Goal: Information Seeking & Learning: Learn about a topic

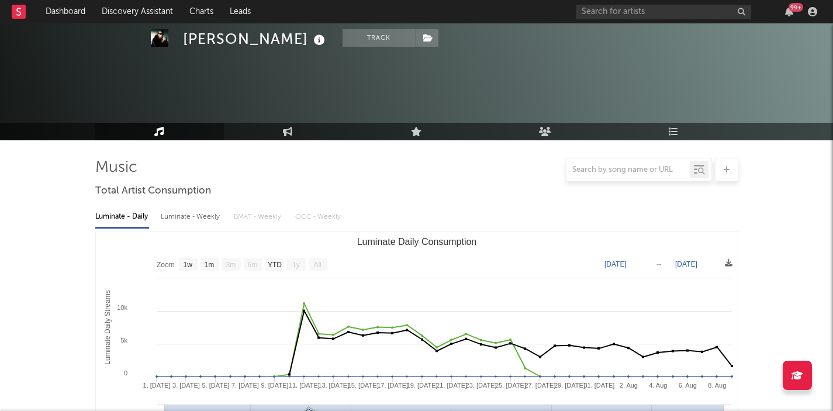
select select "1w"
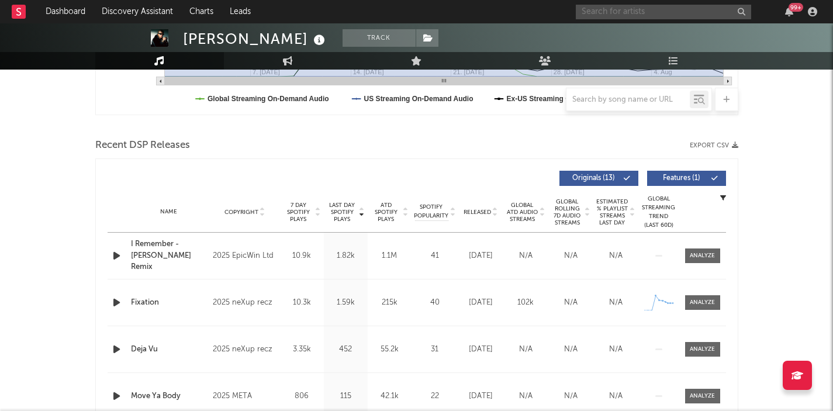
click at [646, 13] on input "text" at bounding box center [663, 12] width 175 height 15
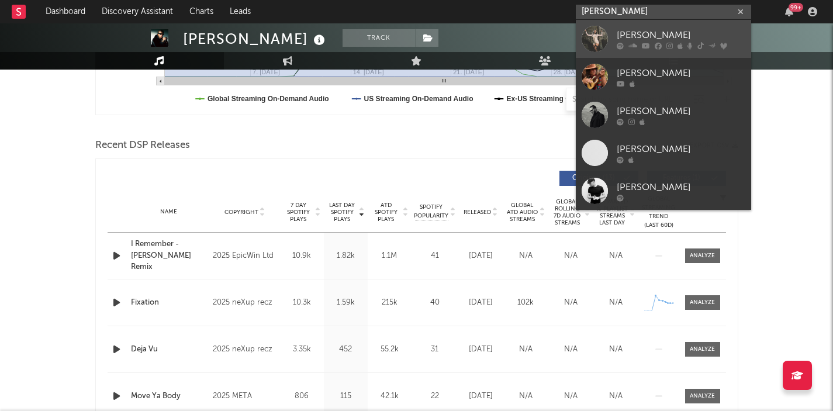
type input "[PERSON_NAME]"
click at [670, 39] on div "[PERSON_NAME]" at bounding box center [681, 35] width 129 height 14
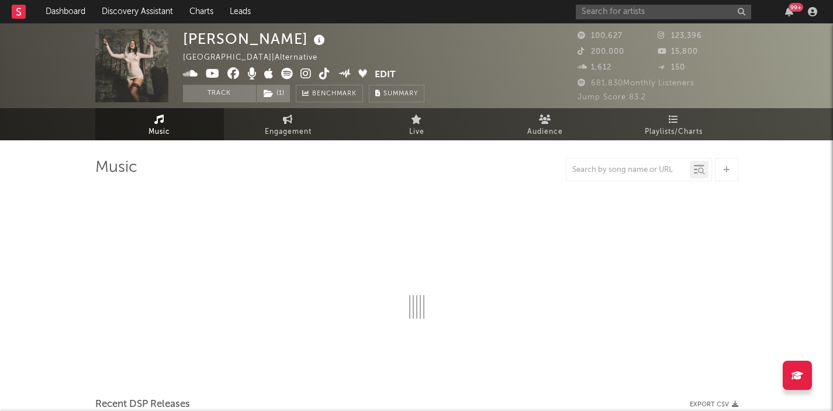
select select "6m"
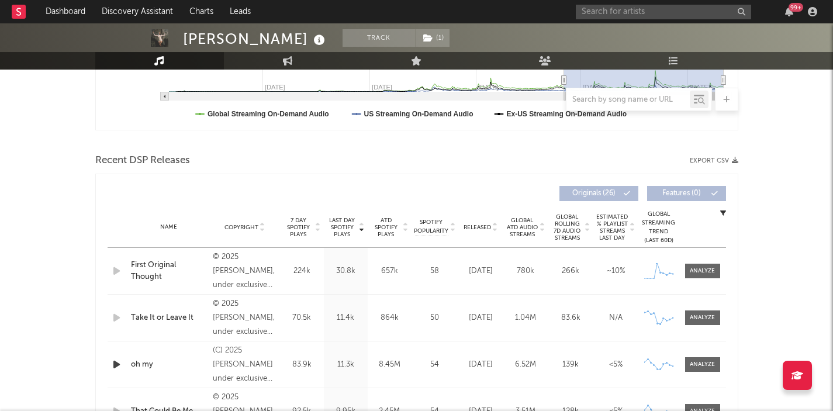
scroll to position [381, 0]
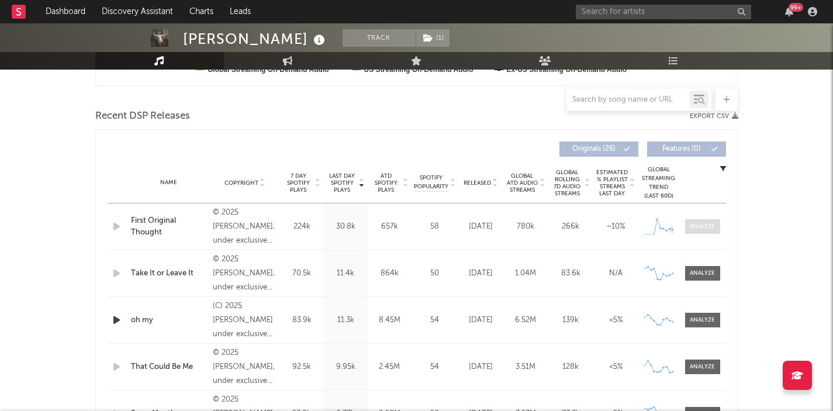
click at [694, 230] on div at bounding box center [702, 226] width 25 height 9
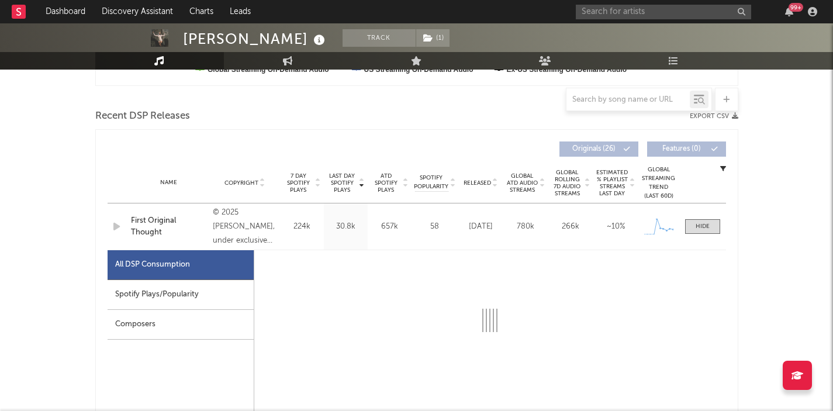
select select "1w"
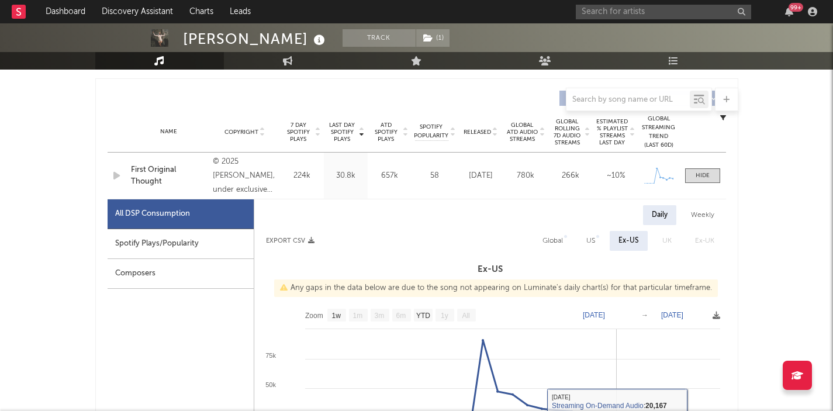
scroll to position [386, 0]
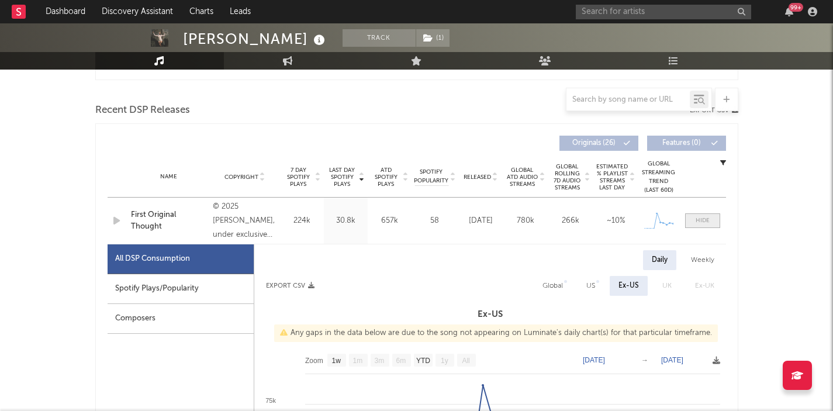
click at [708, 217] on div at bounding box center [703, 220] width 14 height 9
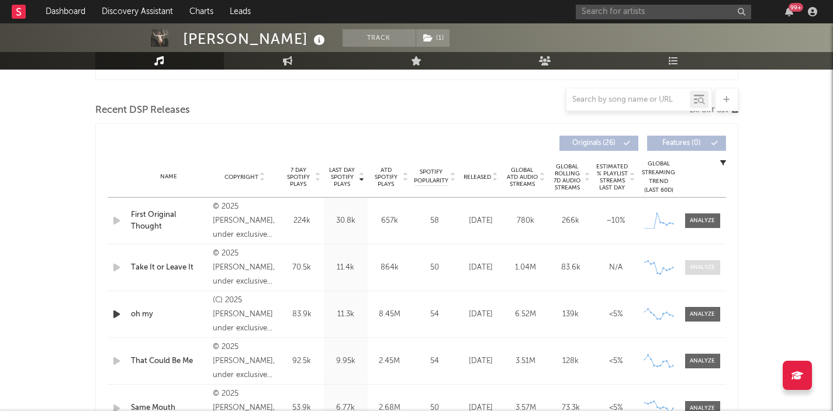
click at [701, 267] on div at bounding box center [702, 267] width 25 height 9
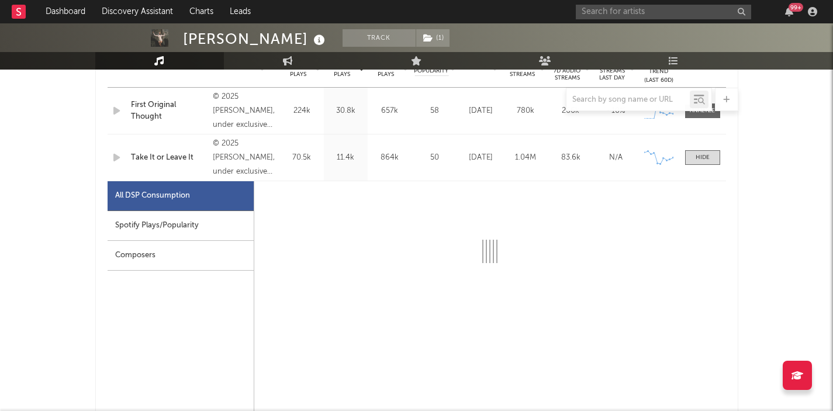
select select "1w"
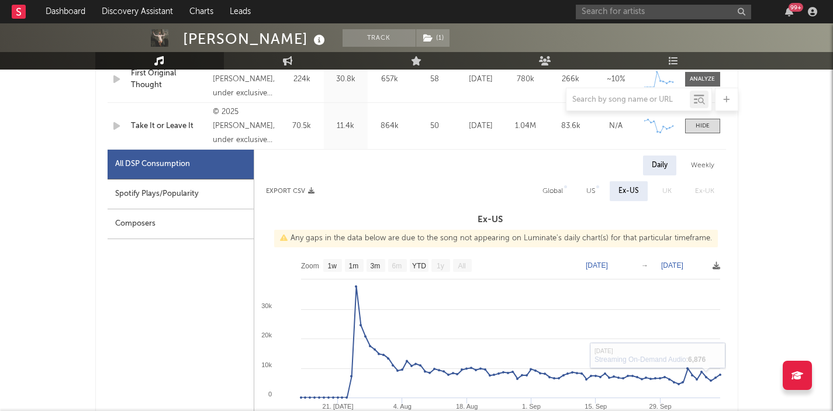
scroll to position [518, 0]
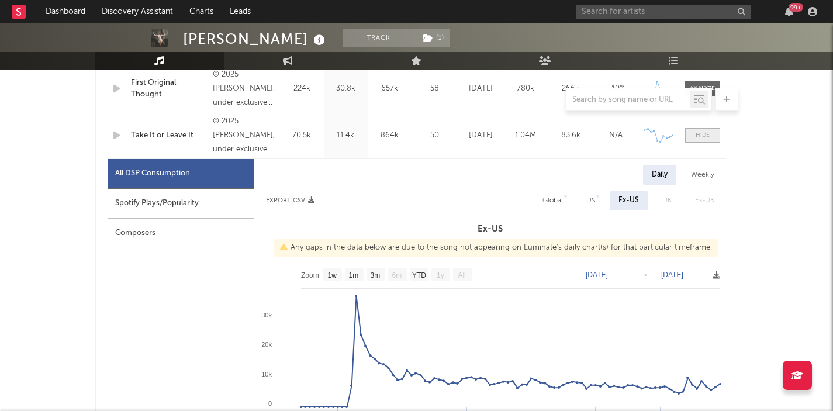
click at [697, 134] on div at bounding box center [703, 135] width 14 height 9
